Goal: Task Accomplishment & Management: Use online tool/utility

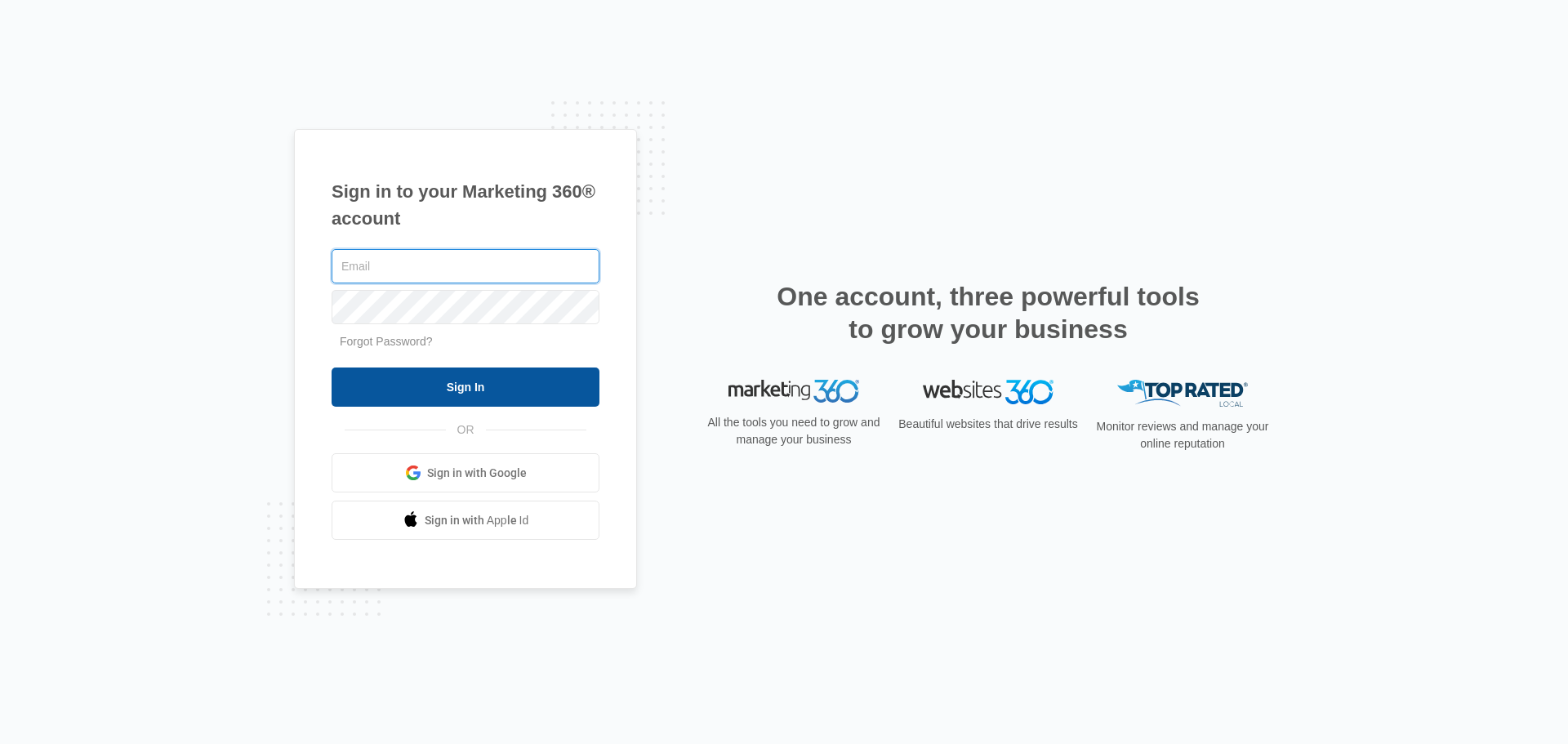
type input "erik.woods@madwire.com"
click at [492, 394] on input "Sign In" at bounding box center [466, 387] width 268 height 39
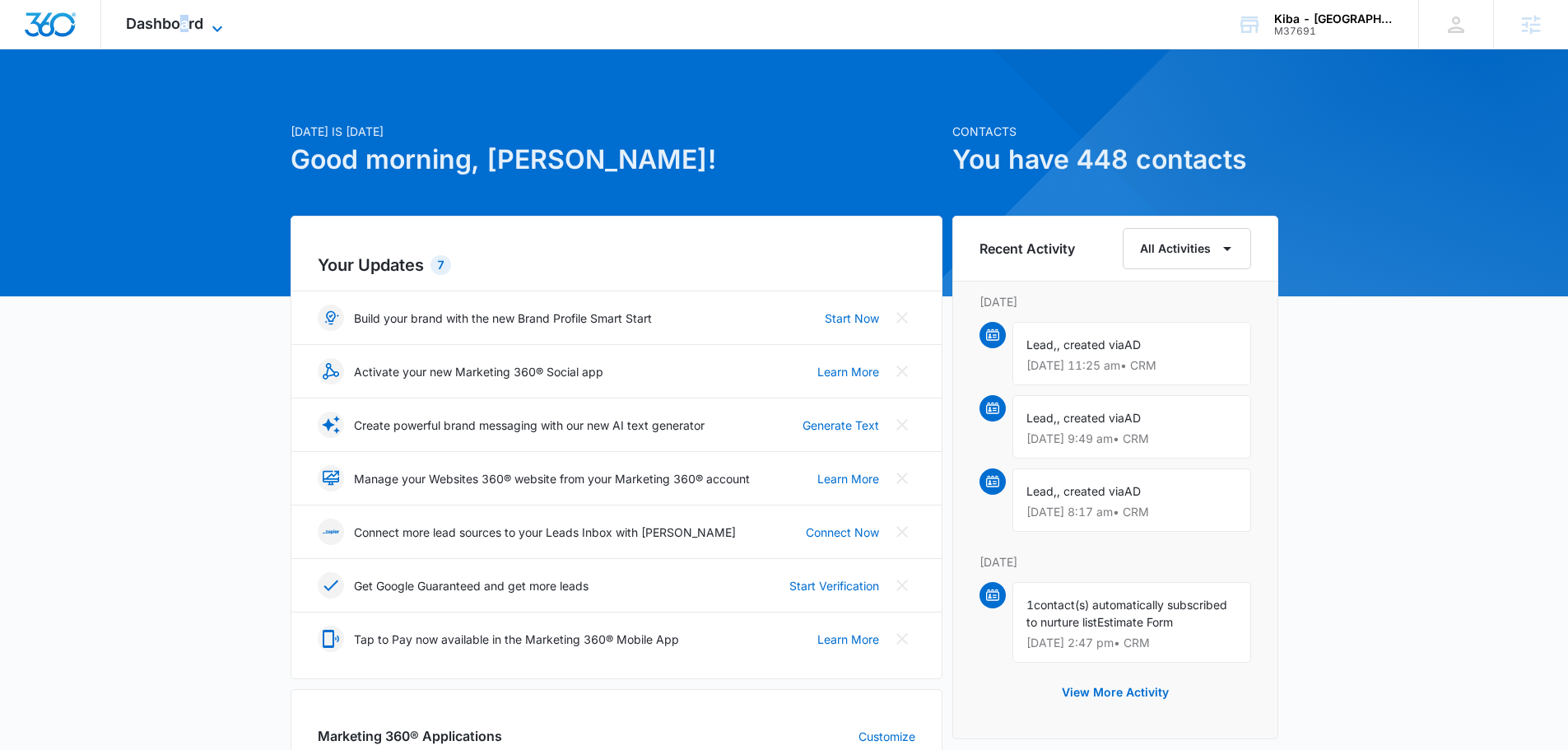
click at [183, 25] on span "Dashboard" at bounding box center [164, 24] width 77 height 17
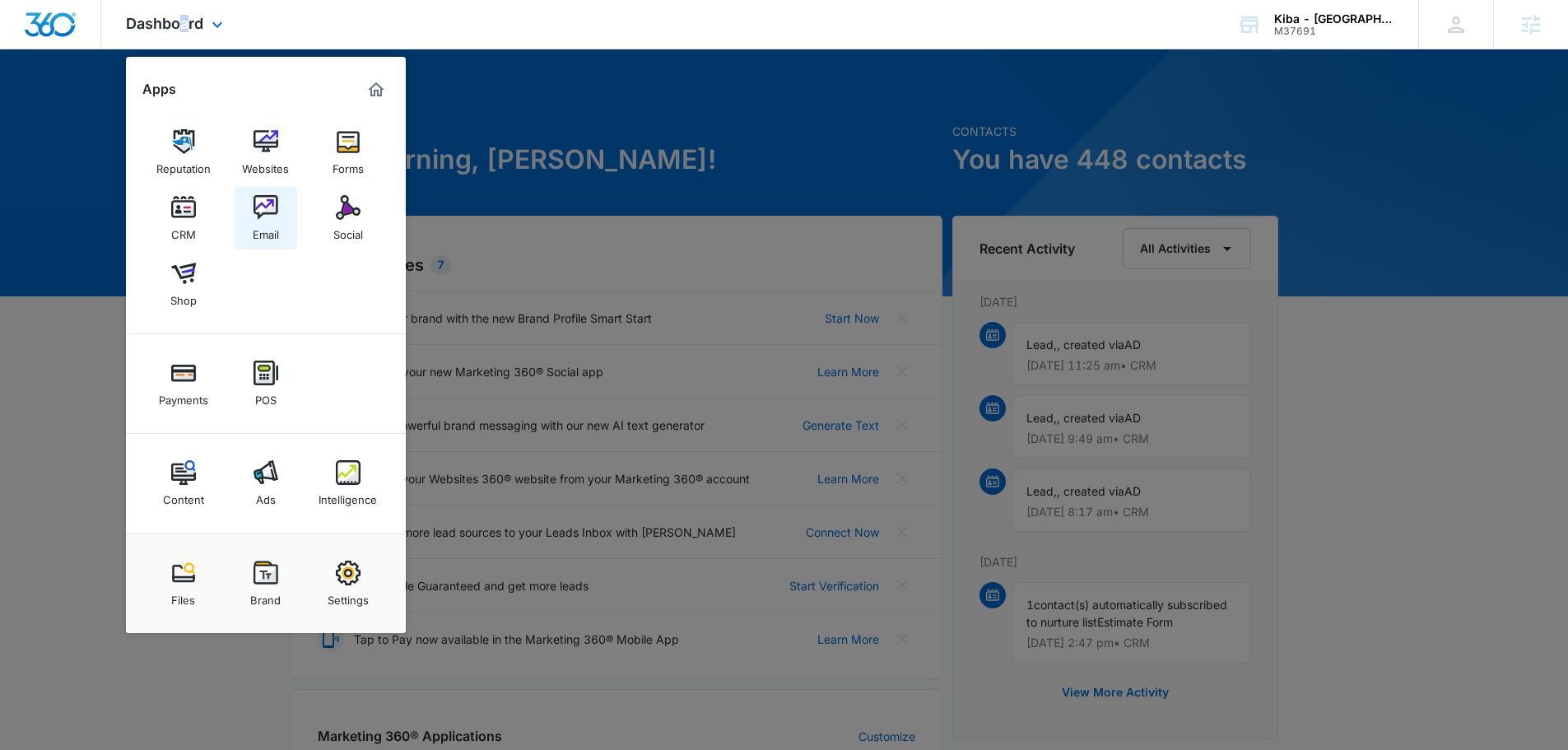
click at [267, 213] on img at bounding box center [266, 208] width 25 height 25
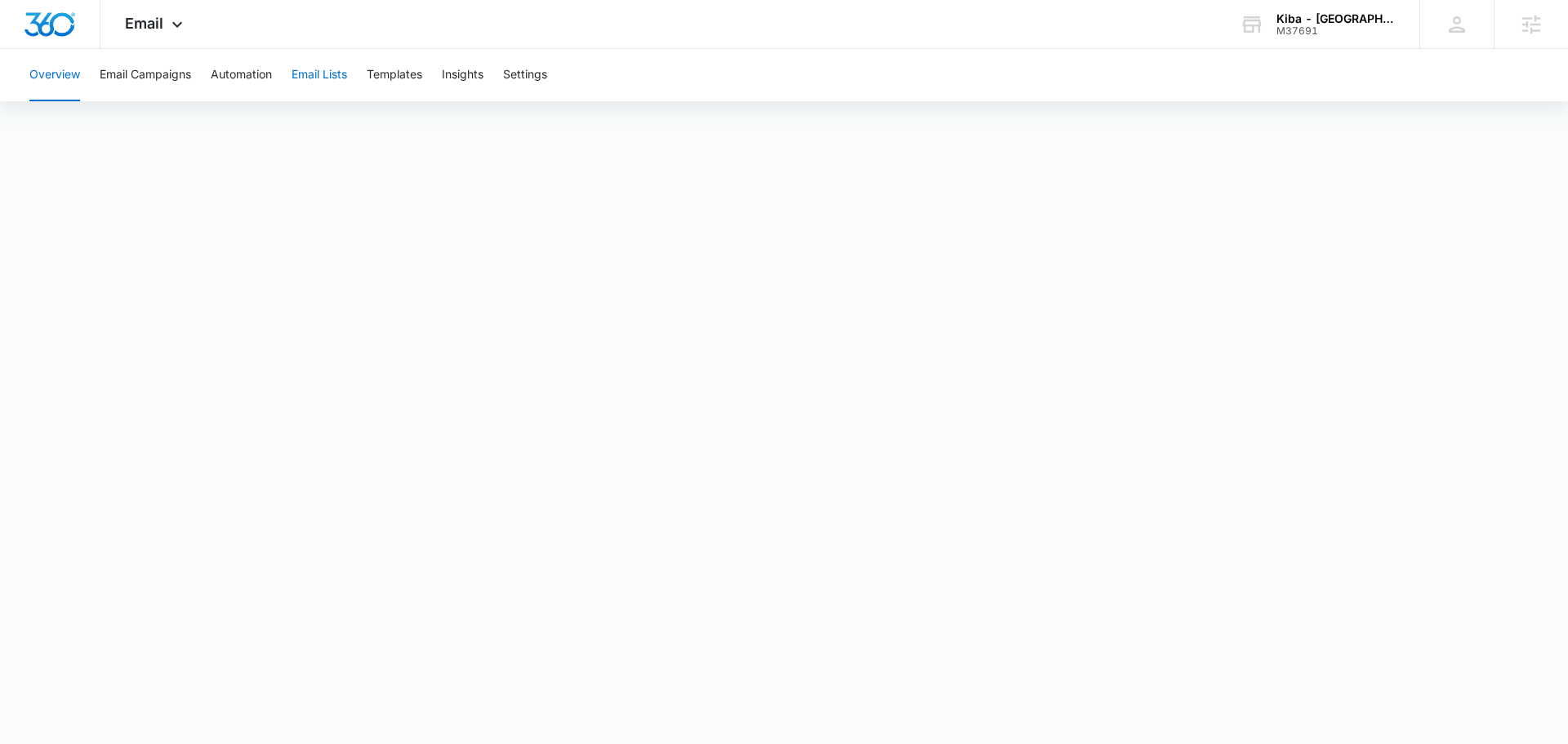
click at [326, 86] on button "Email Lists" at bounding box center [318, 75] width 55 height 52
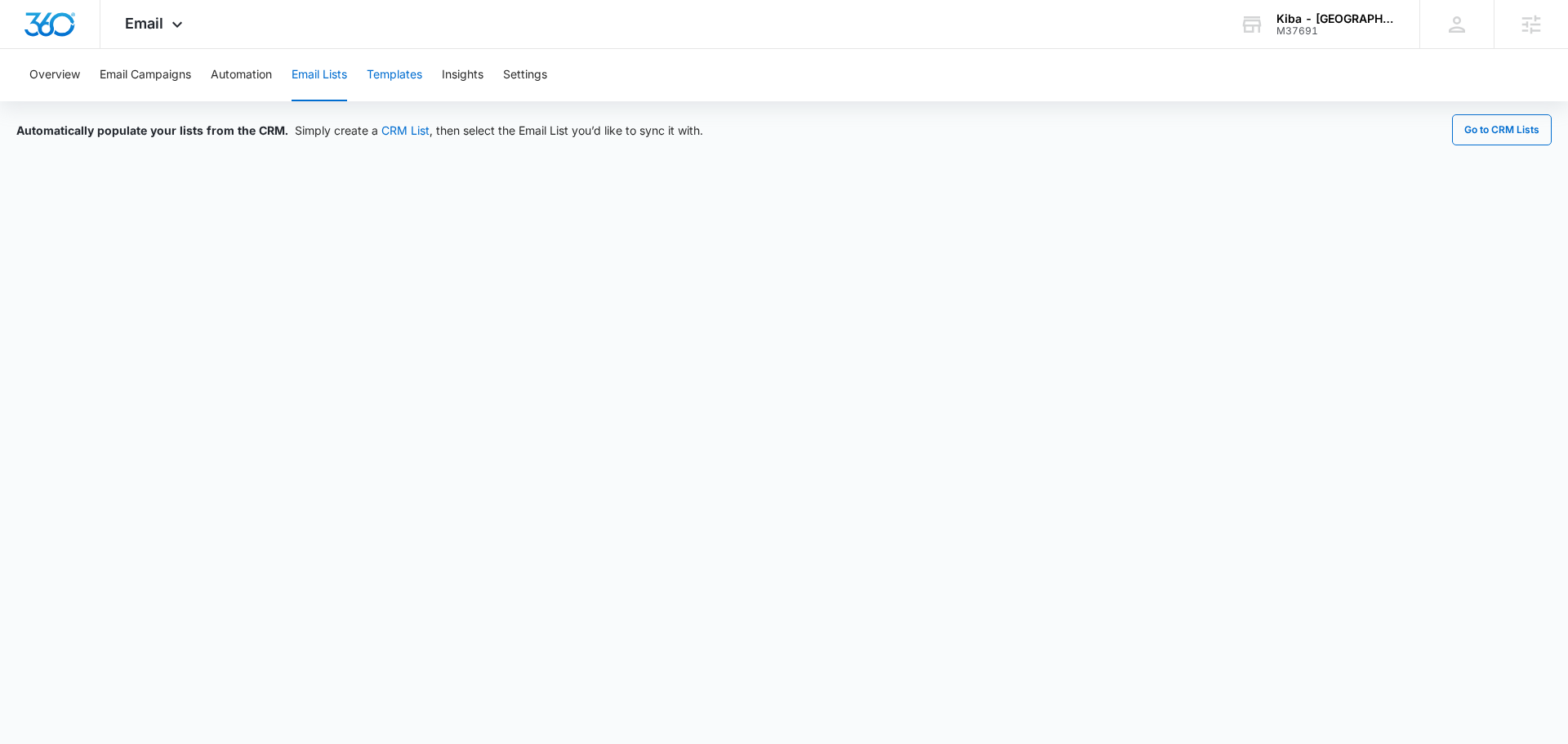
click at [380, 68] on button "Templates" at bounding box center [394, 75] width 55 height 52
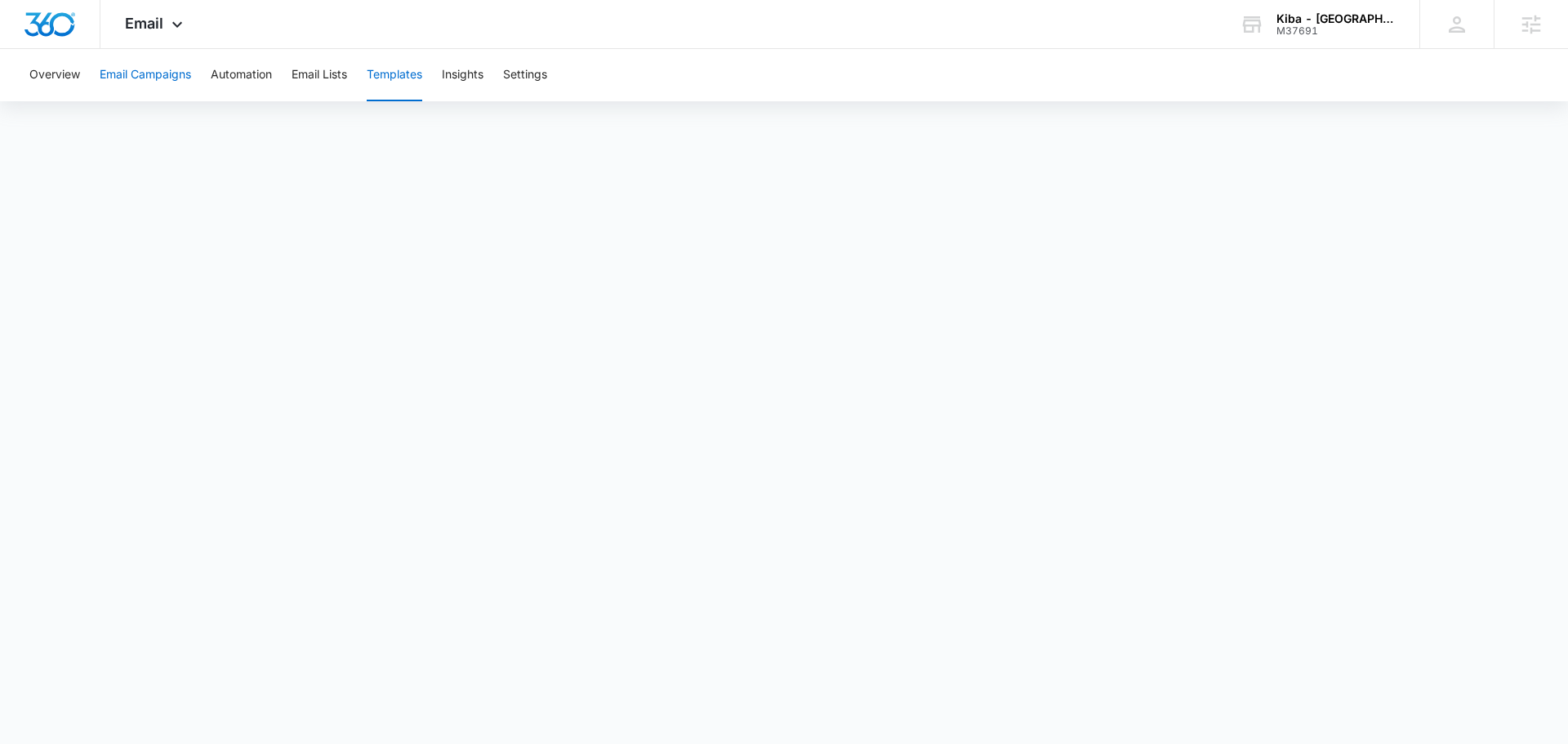
click at [150, 82] on button "Email Campaigns" at bounding box center [145, 75] width 92 height 52
